Goal: Communication & Community: Connect with others

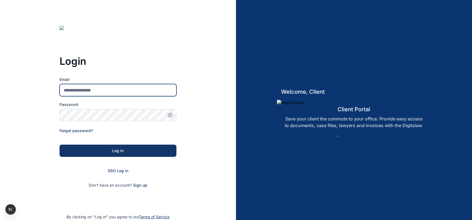
click at [128, 92] on input "Email" at bounding box center [118, 90] width 117 height 12
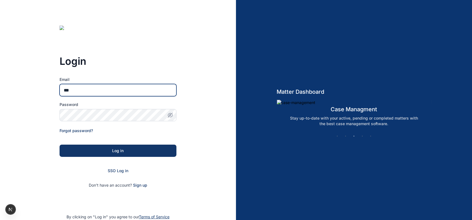
type input "**********"
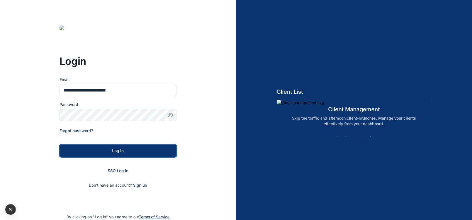
click at [117, 146] on button "Log in" at bounding box center [118, 151] width 117 height 12
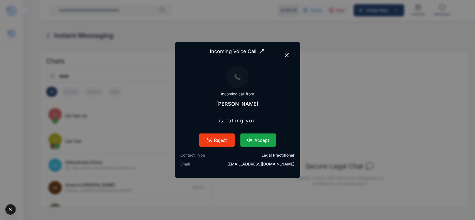
click at [261, 136] on button "Accept" at bounding box center [259, 140] width 36 height 13
